Goal: Find specific page/section

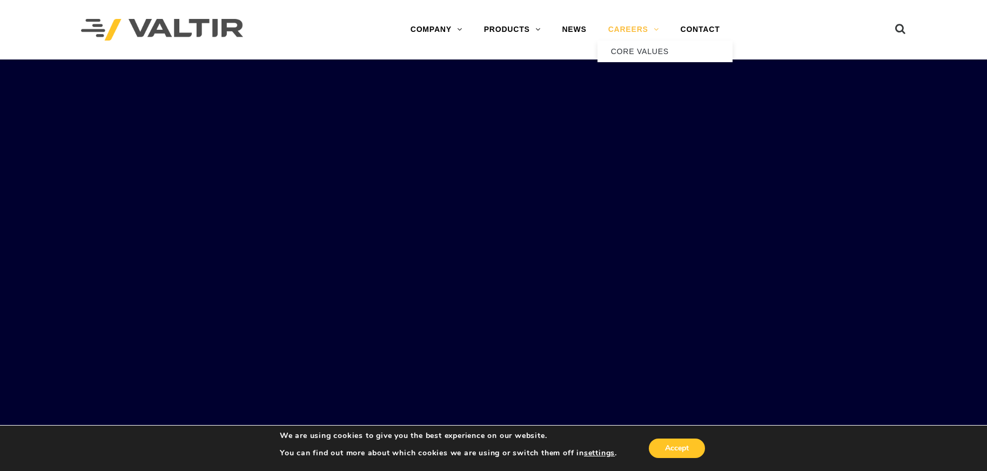
click at [633, 27] on link "CAREERS" at bounding box center [634, 30] width 72 height 22
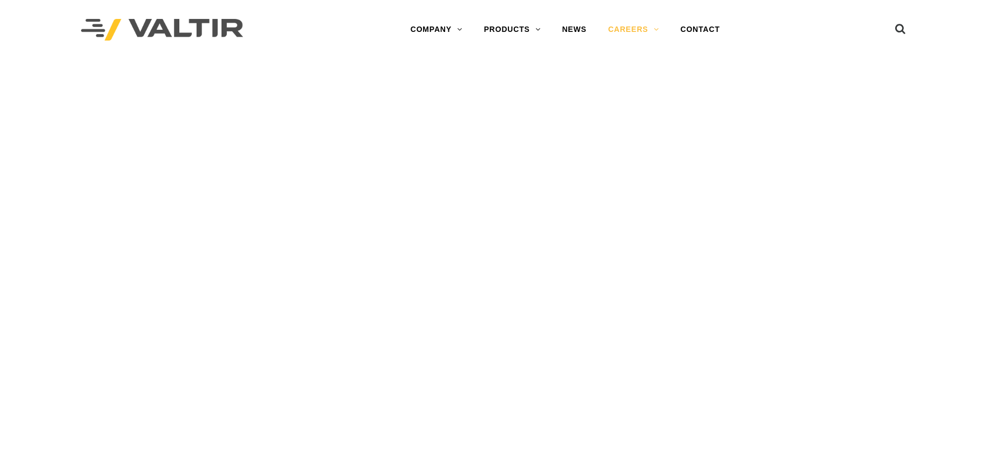
click at [627, 48] on div "Menu COMPANY ABOUT VALTIR OUR HISTORY RENTALS INTERNATIONAL PRODUCTS BARRICADES…" at bounding box center [565, 29] width 504 height 59
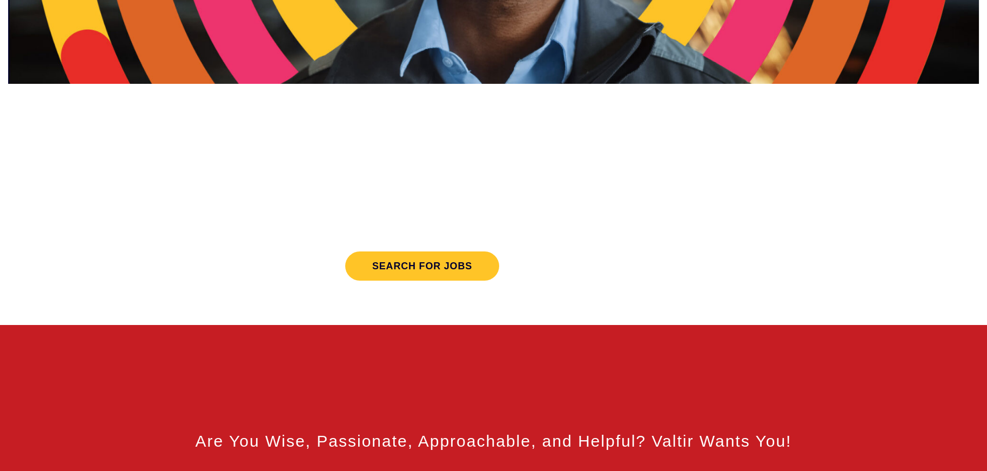
scroll to position [458, 0]
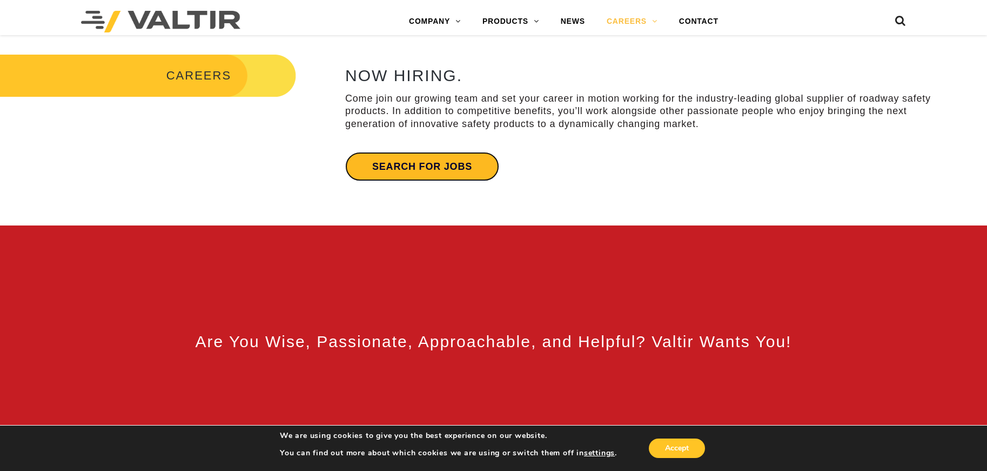
click at [478, 159] on link "Search for jobs" at bounding box center [422, 166] width 154 height 29
